Goal: Browse casually: Explore the website without a specific task or goal

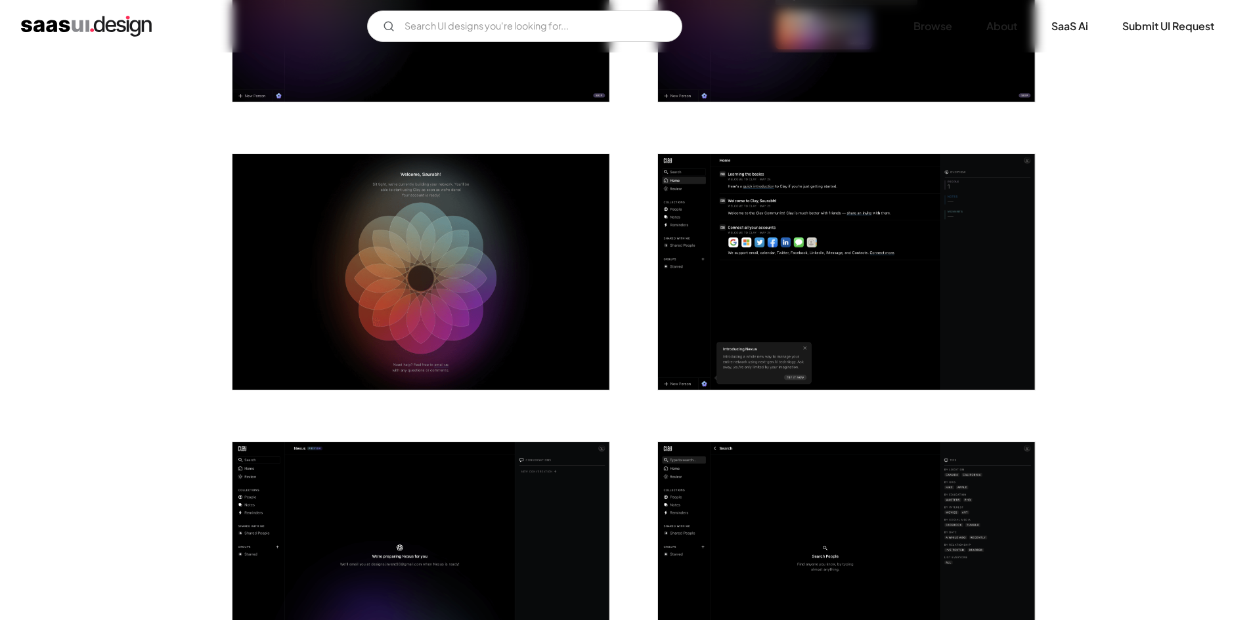
scroll to position [1707, 0]
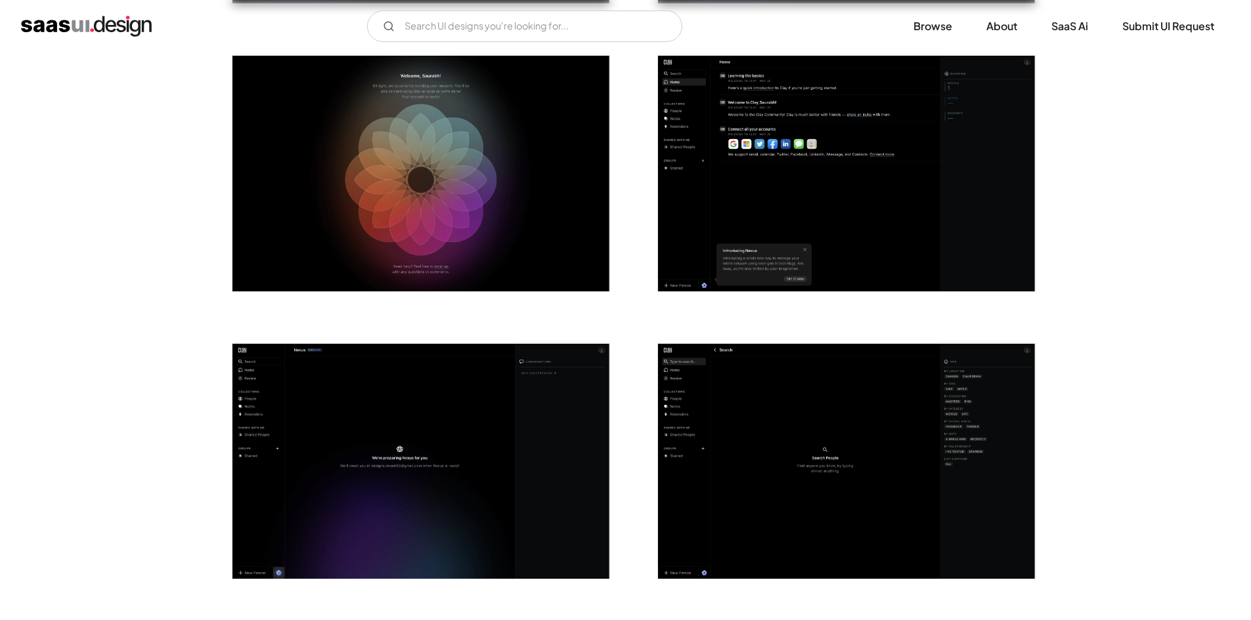
click at [824, 174] on img "open lightbox" at bounding box center [846, 174] width 377 height 236
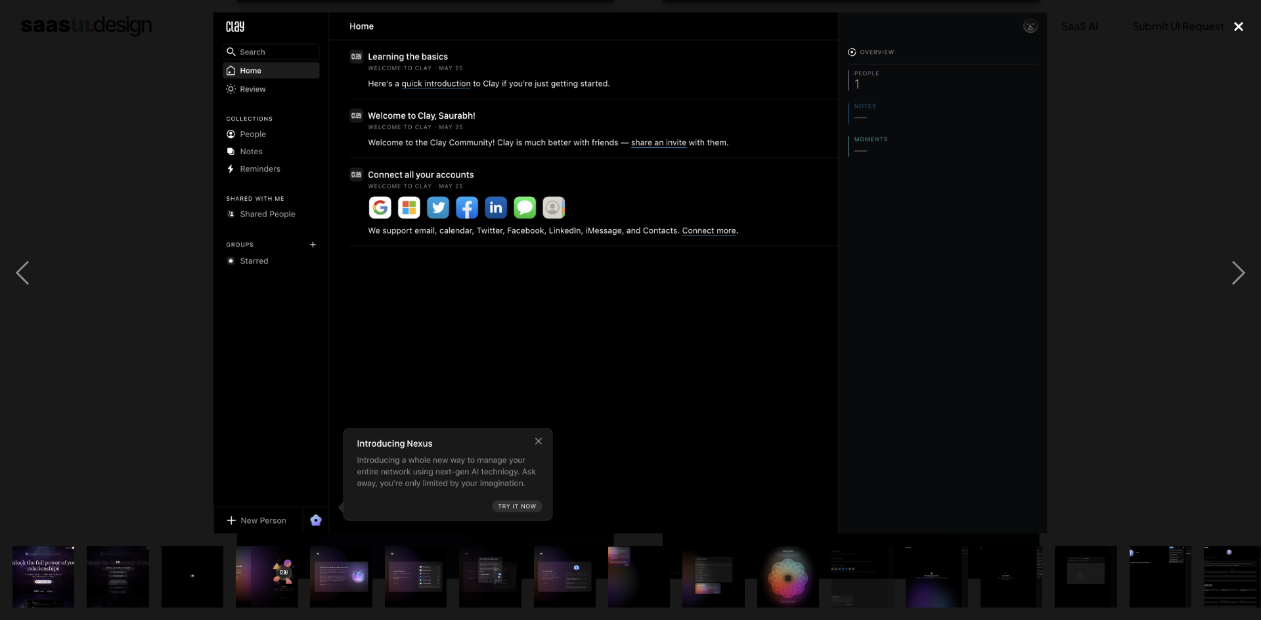
click at [1236, 23] on div "close lightbox" at bounding box center [1238, 26] width 45 height 29
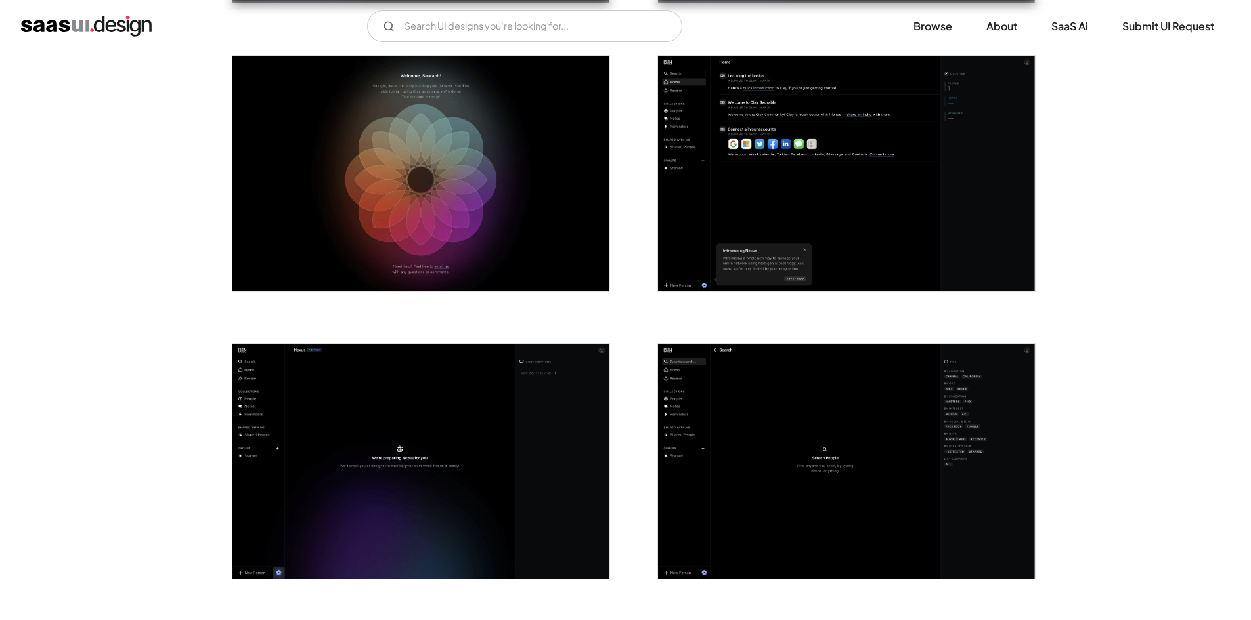
click at [861, 412] on img "open lightbox" at bounding box center [846, 462] width 377 height 236
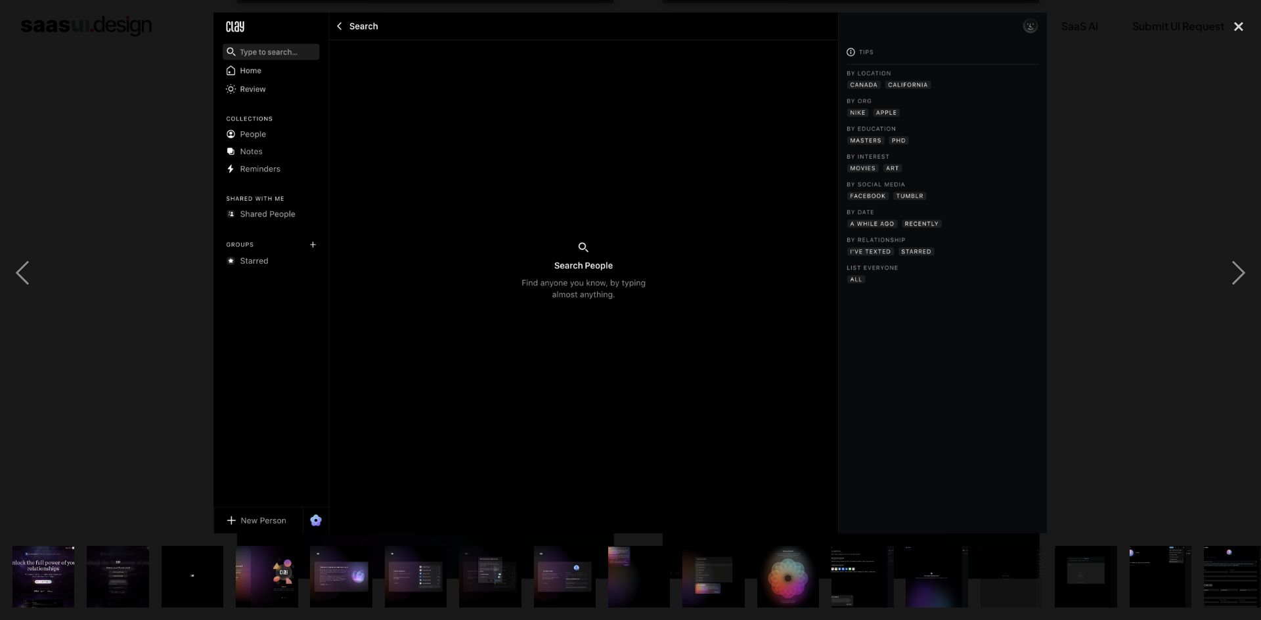
click at [1211, 222] on div at bounding box center [630, 272] width 1261 height 521
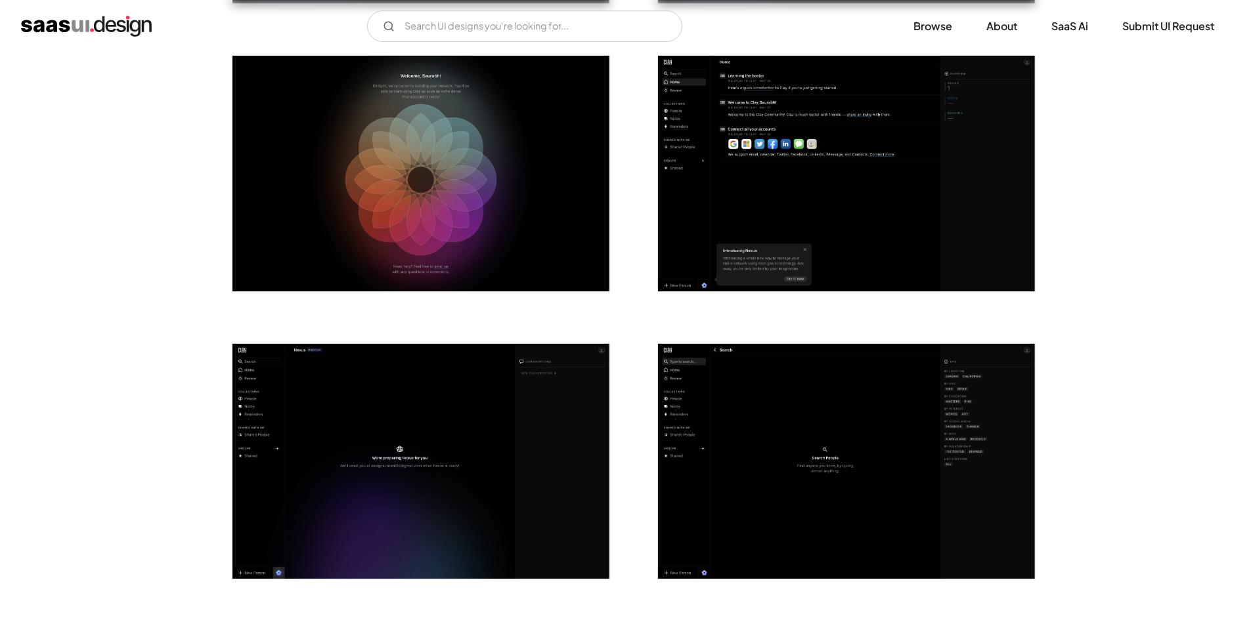
click at [532, 425] on img "open lightbox" at bounding box center [420, 462] width 377 height 236
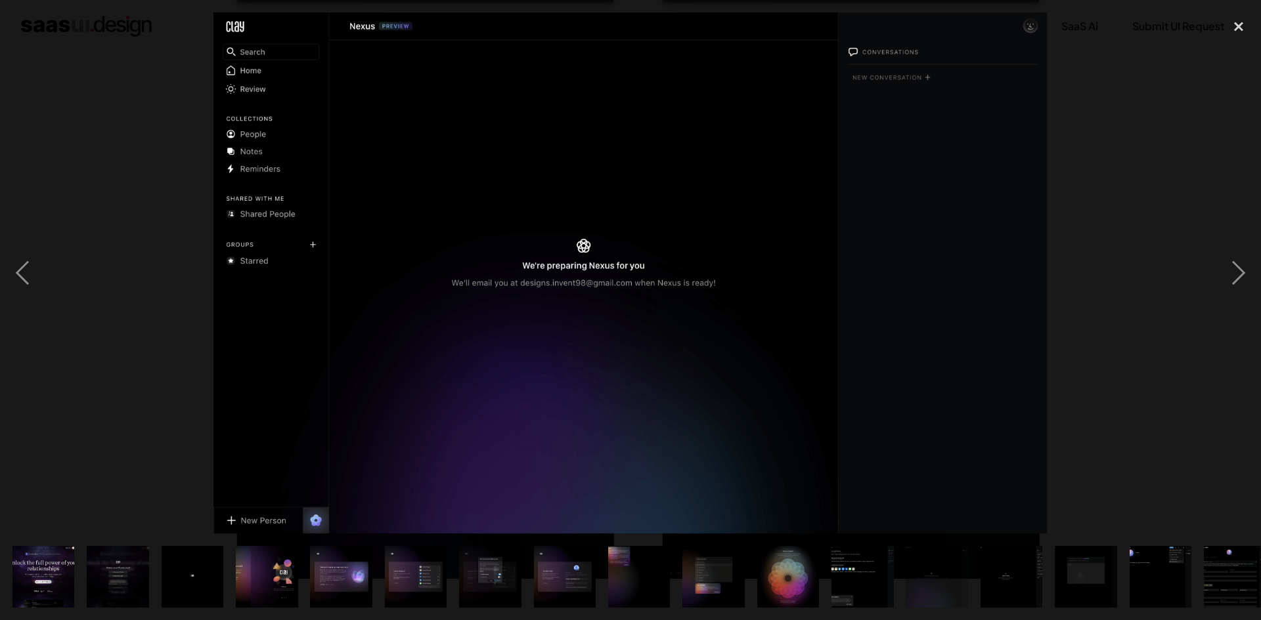
drag, startPoint x: 1075, startPoint y: 279, endPoint x: 1098, endPoint y: 278, distance: 22.3
click at [1077, 279] on div at bounding box center [630, 272] width 1261 height 521
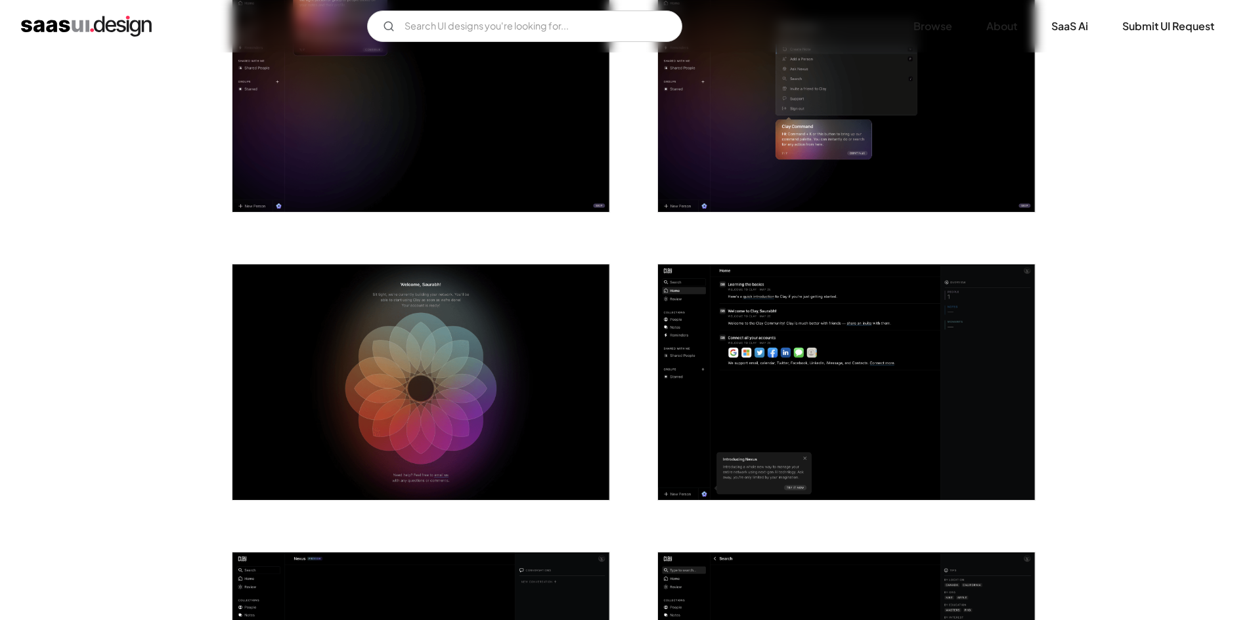
scroll to position [1444, 0]
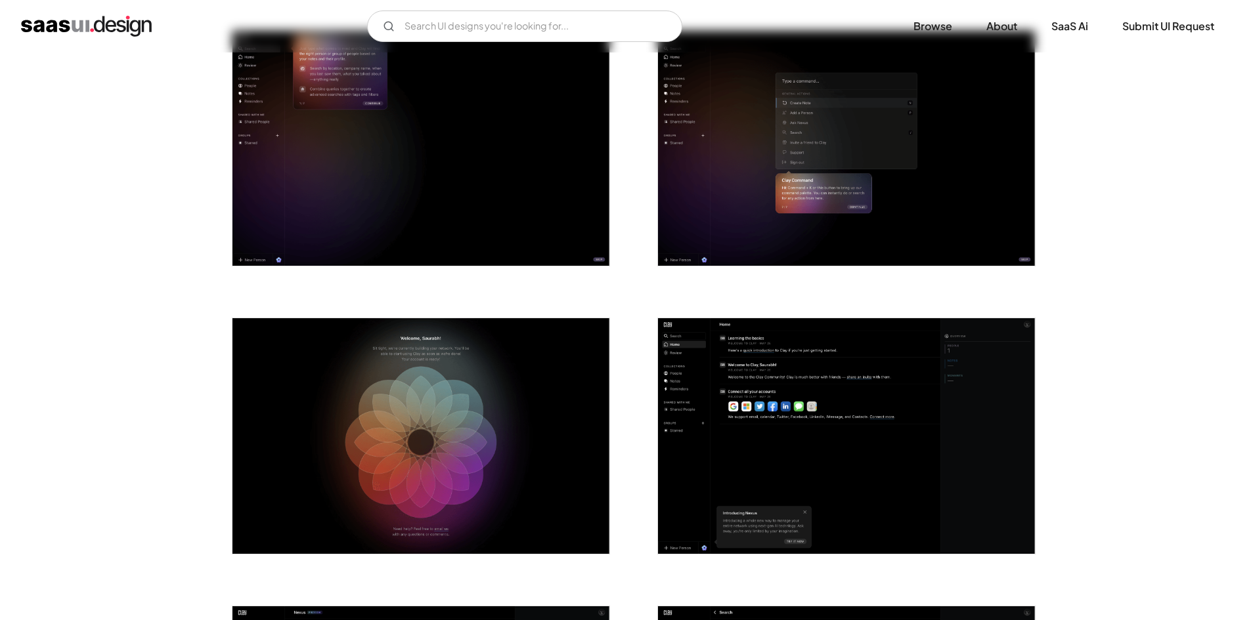
click at [830, 355] on img "open lightbox" at bounding box center [846, 436] width 377 height 236
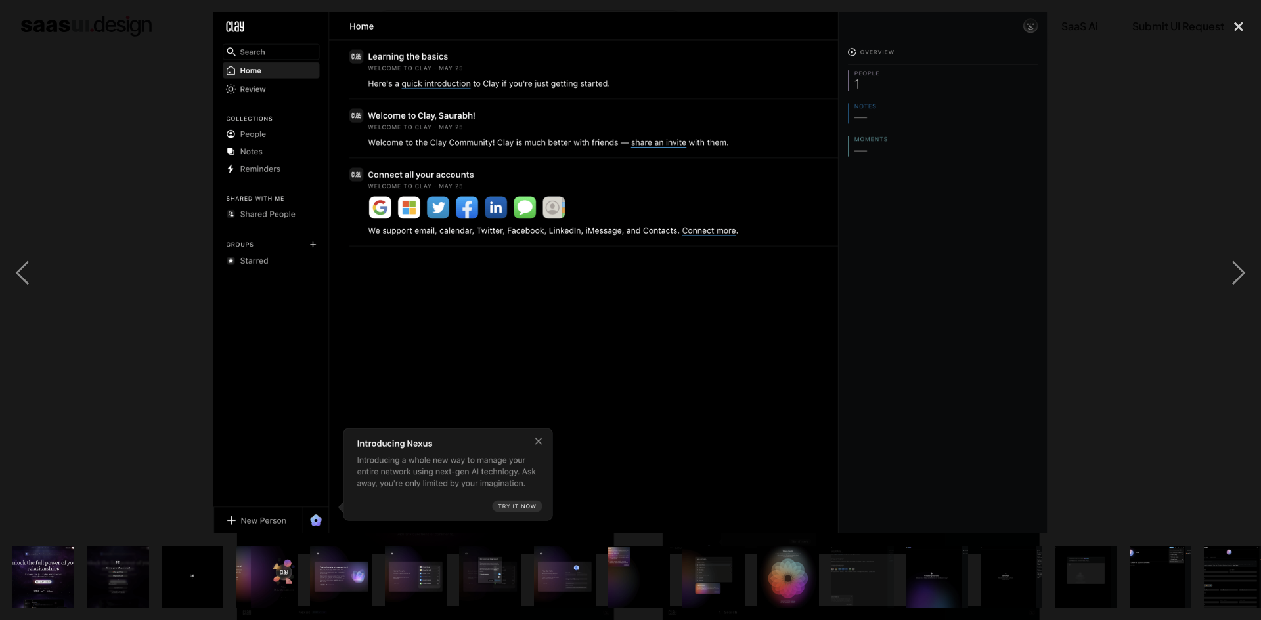
click at [1154, 200] on div at bounding box center [630, 272] width 1261 height 521
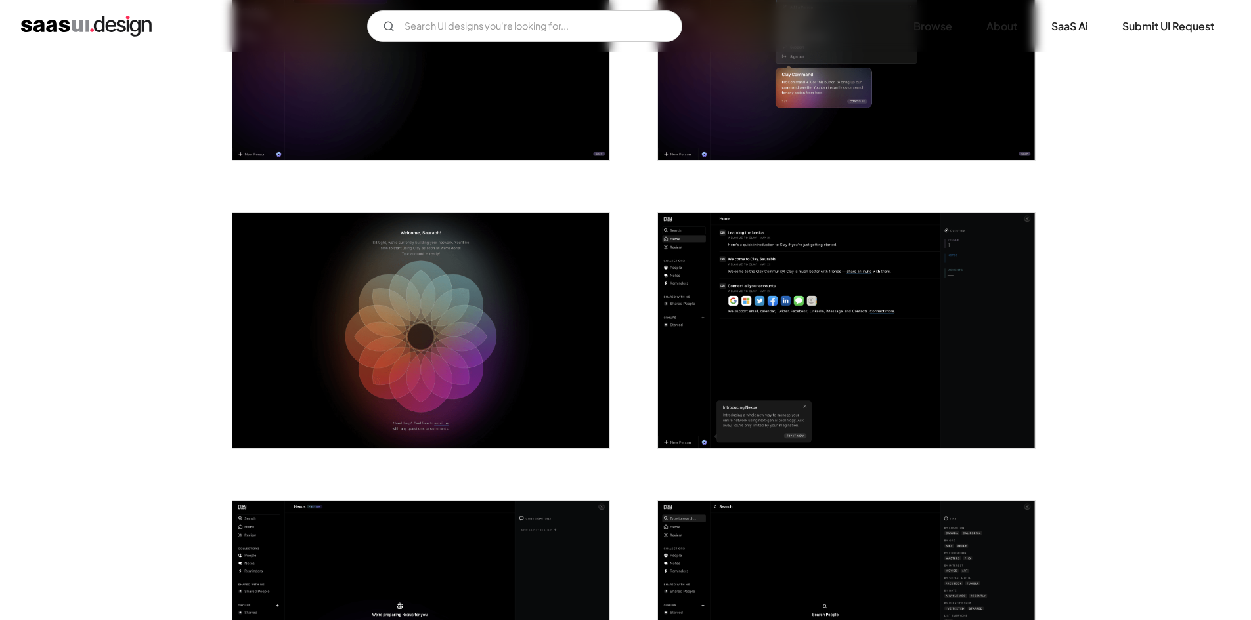
scroll to position [1592, 0]
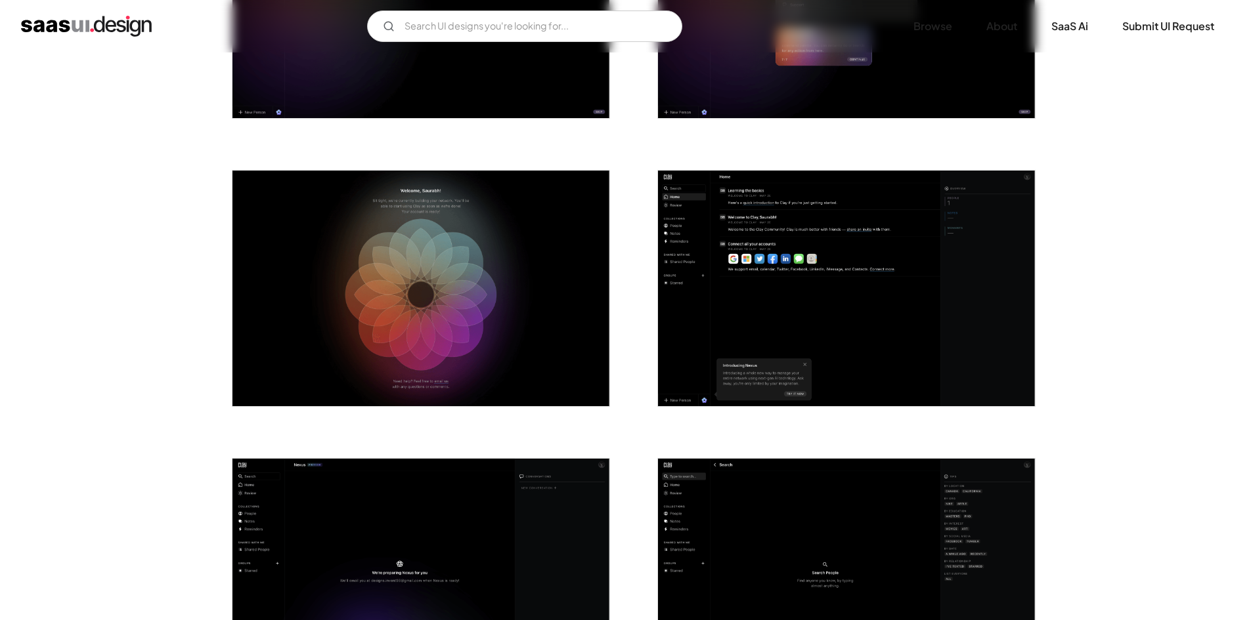
click at [891, 292] on img "open lightbox" at bounding box center [846, 289] width 377 height 236
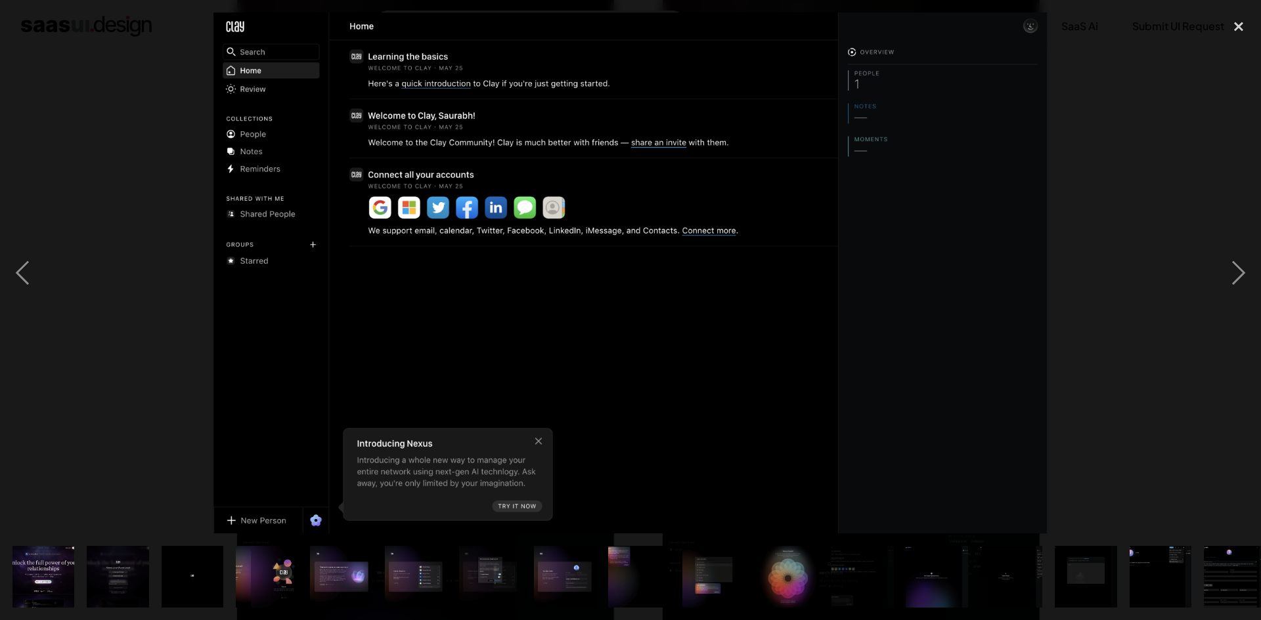
click at [1202, 162] on div at bounding box center [630, 272] width 1261 height 521
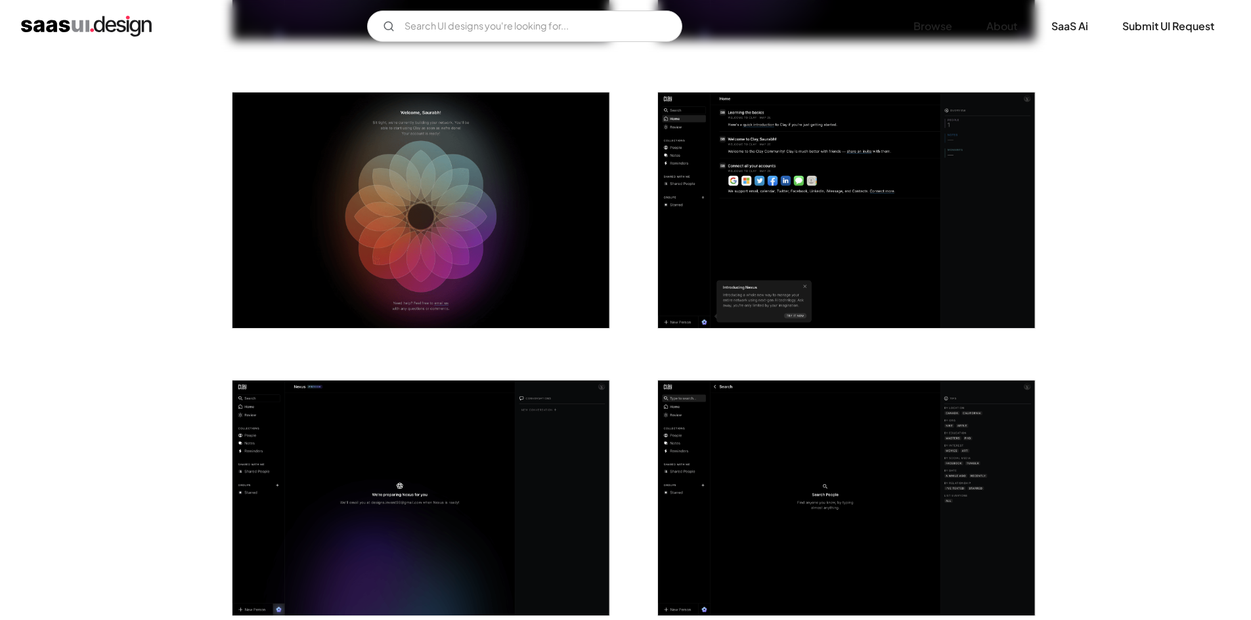
scroll to position [1541, 0]
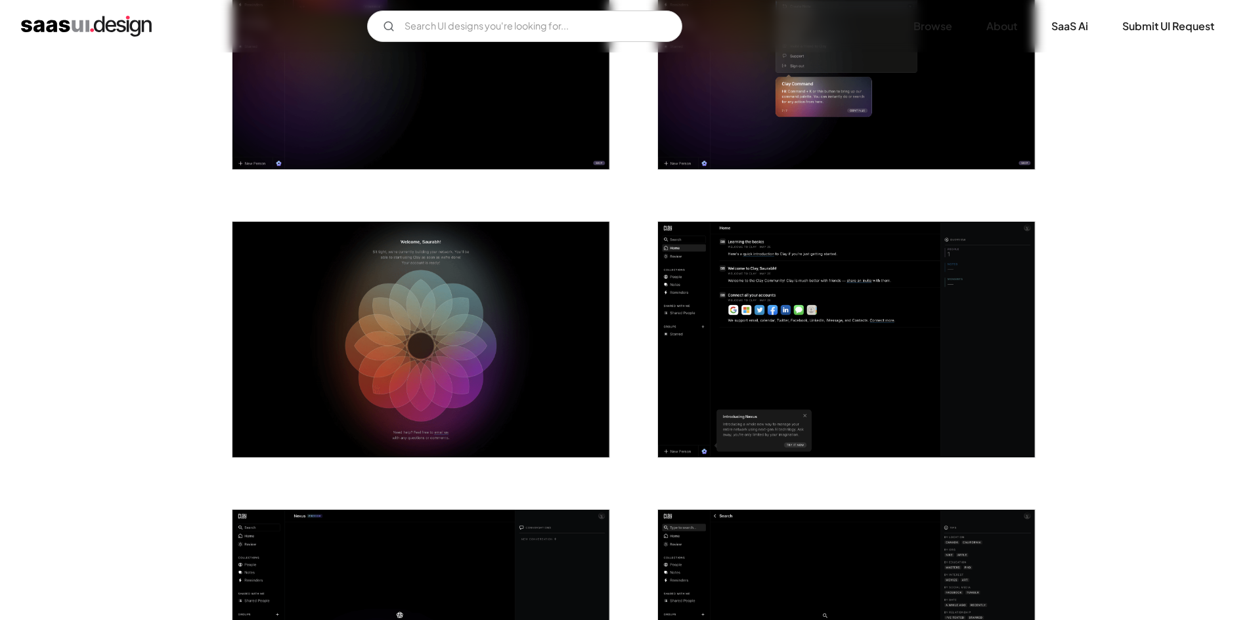
click at [877, 302] on img "open lightbox" at bounding box center [846, 340] width 377 height 236
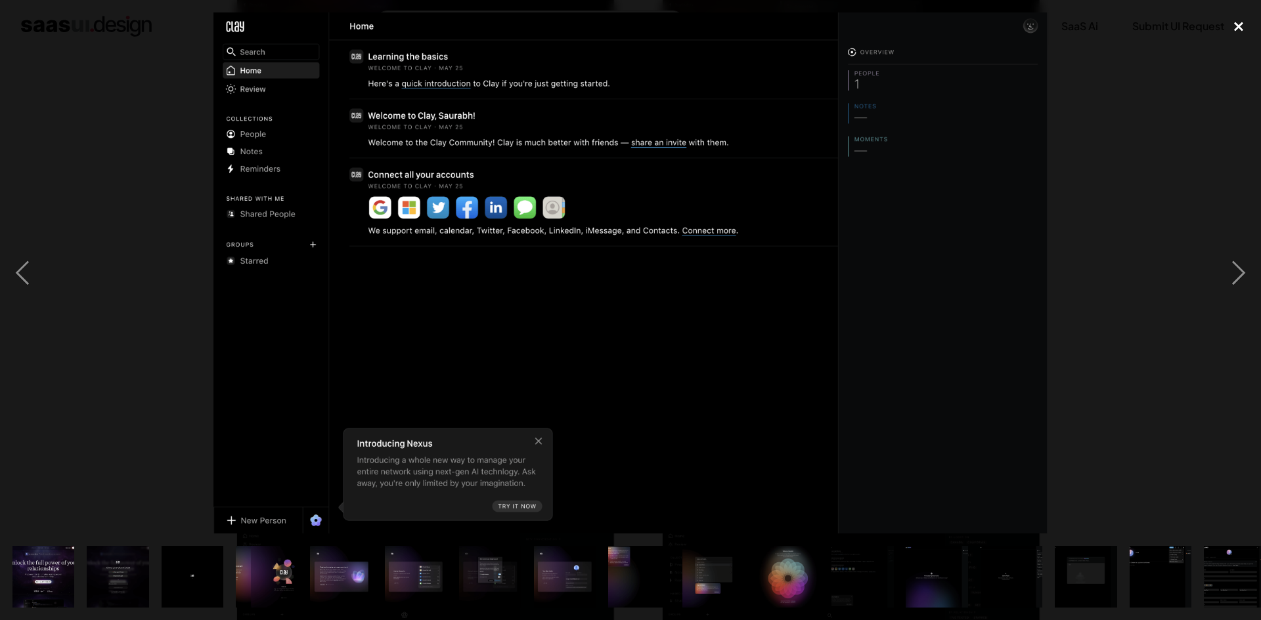
click at [1239, 24] on div "close lightbox" at bounding box center [1238, 26] width 45 height 29
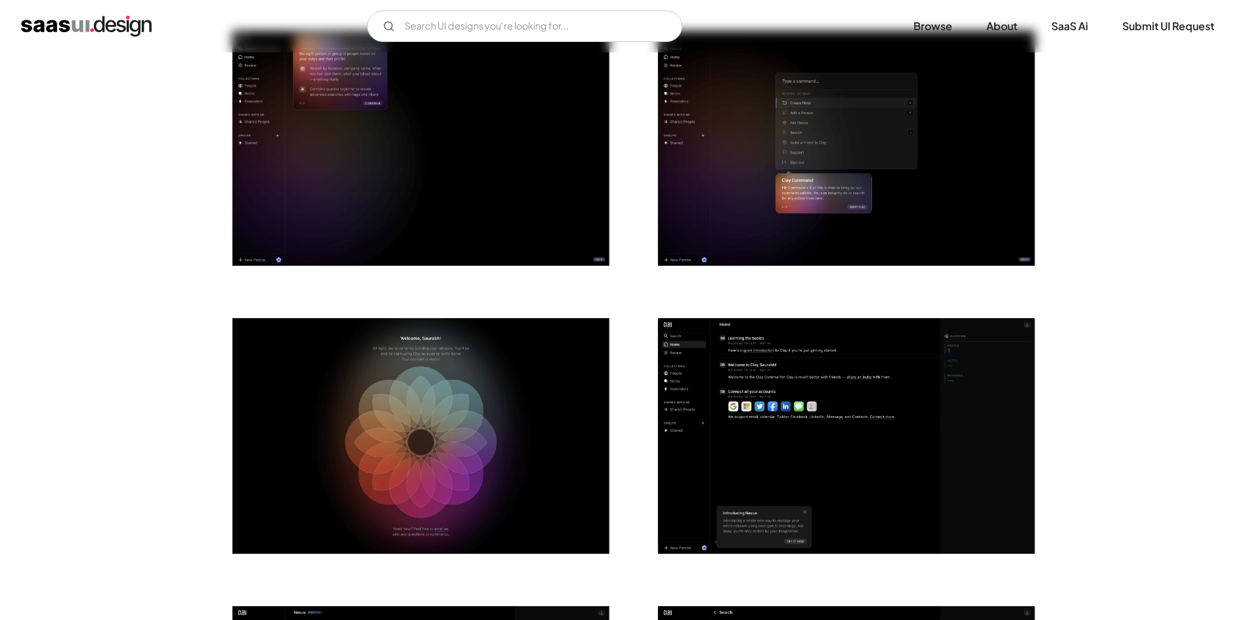
scroll to position [1449, 0]
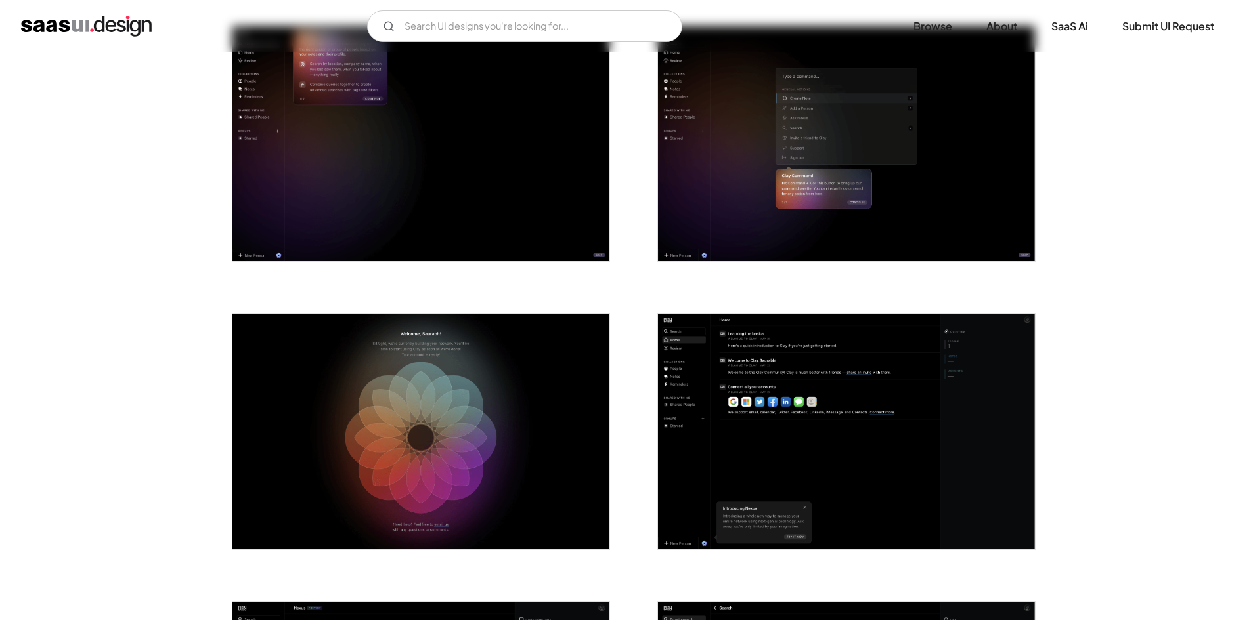
click at [898, 404] on img "open lightbox" at bounding box center [846, 432] width 377 height 236
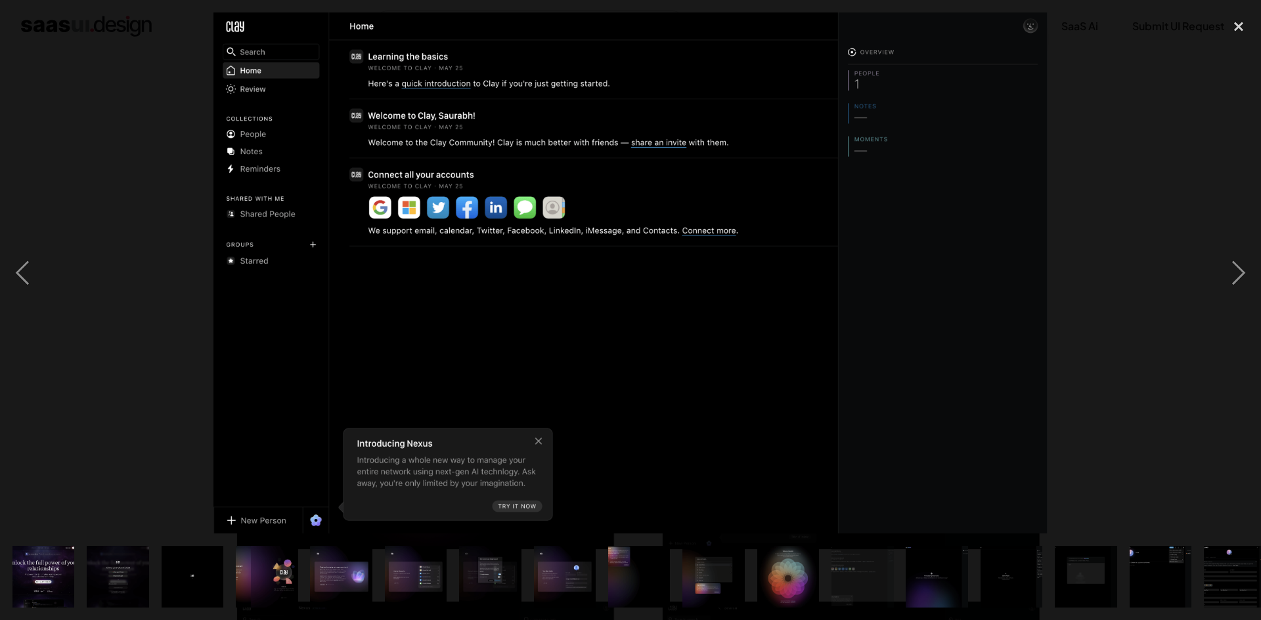
click at [1150, 133] on div at bounding box center [630, 272] width 1261 height 521
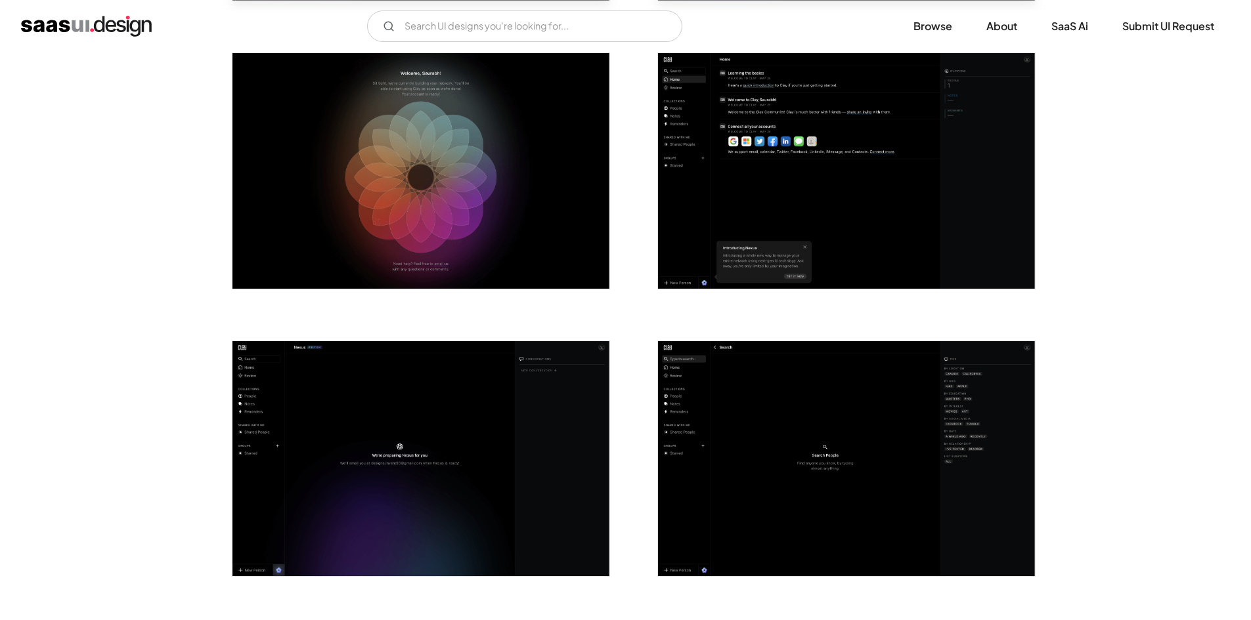
scroll to position [1712, 0]
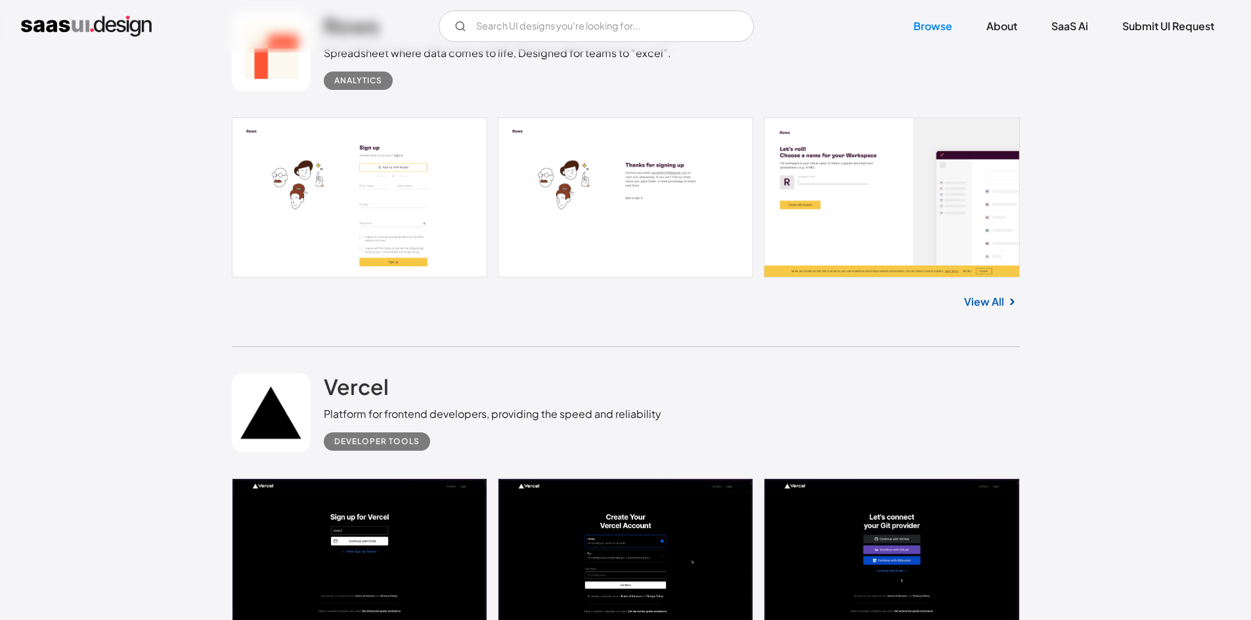
scroll to position [1510, 0]
